Goal: Navigation & Orientation: Find specific page/section

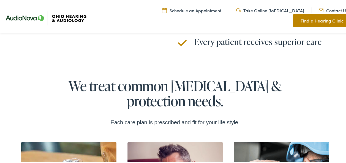
scroll to position [1487, 0]
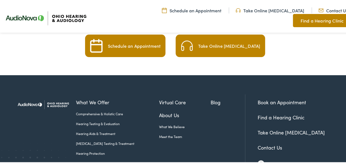
click at [162, 111] on link "About Us" at bounding box center [184, 114] width 51 height 7
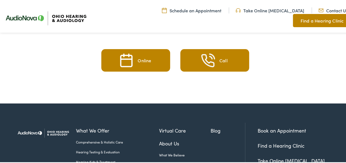
scroll to position [1293, 0]
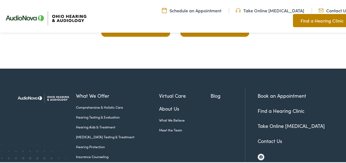
click at [277, 137] on link "Contact Us" at bounding box center [269, 140] width 24 height 7
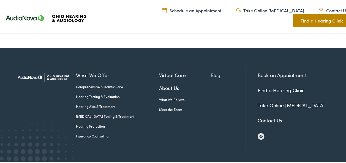
scroll to position [1024, 0]
